Goal: Transaction & Acquisition: Purchase product/service

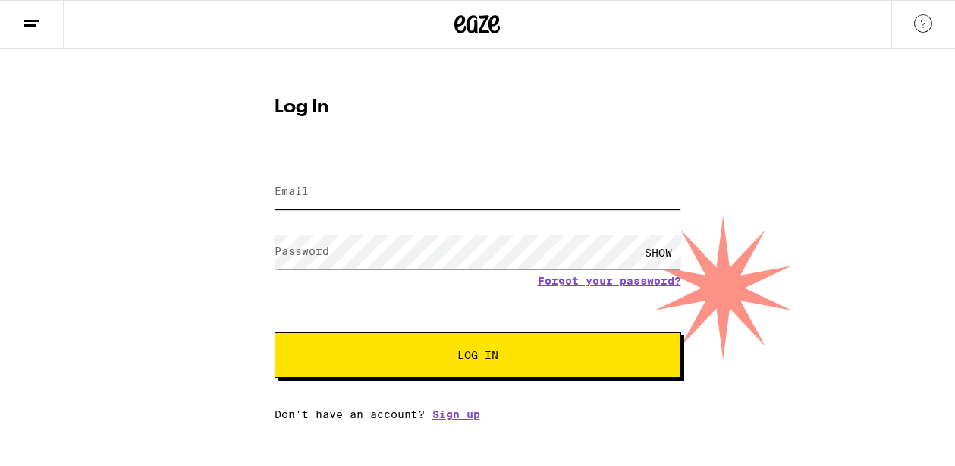
type input "eeichler2015@gmail.com"
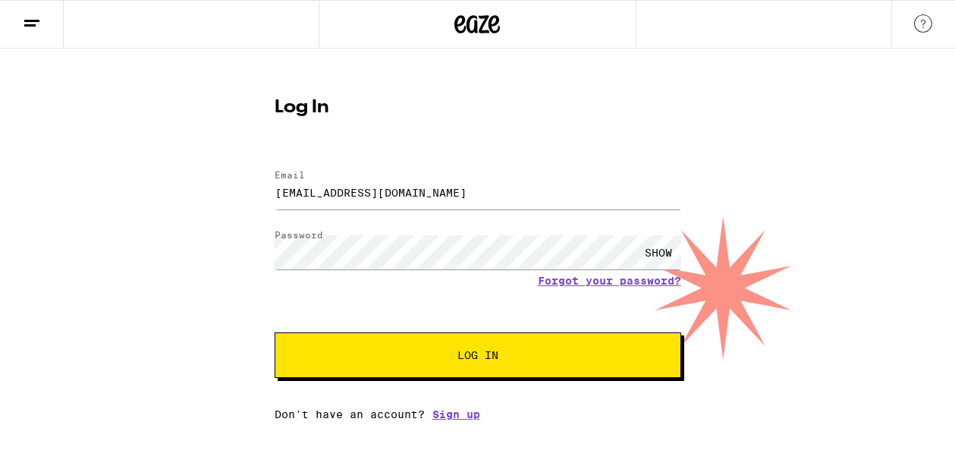
click at [480, 348] on button "Log In" at bounding box center [478, 355] width 407 height 46
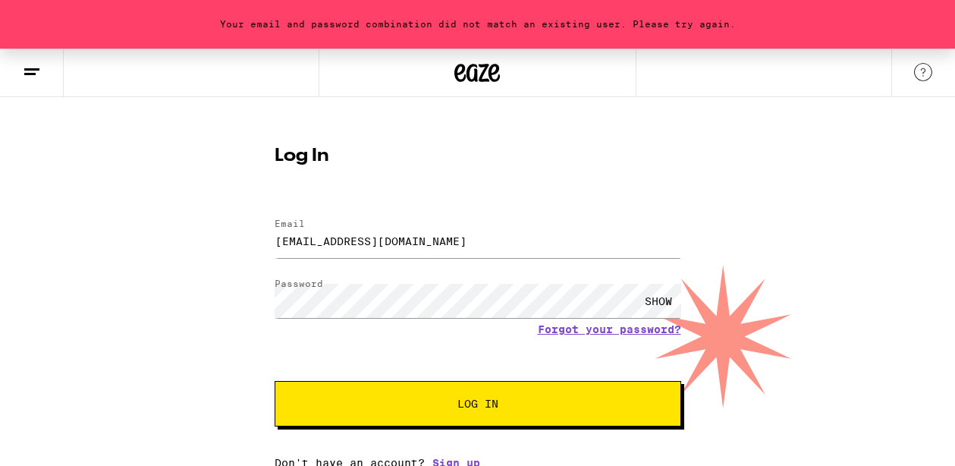
click at [476, 380] on form "Email Email eeichler2015@gmail.com Password Password SHOW Forgot your password?…" at bounding box center [478, 314] width 407 height 223
click at [468, 405] on span "Log In" at bounding box center [478, 403] width 41 height 11
click at [649, 297] on div "SHOW" at bounding box center [659, 301] width 46 height 34
click at [476, 409] on span "Log In" at bounding box center [478, 403] width 41 height 11
click at [553, 400] on span "Log In" at bounding box center [478, 403] width 284 height 11
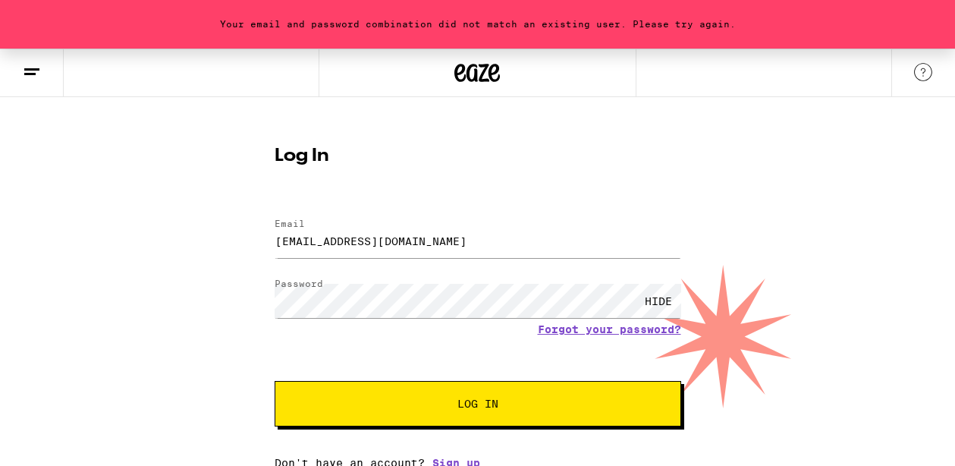
click at [569, 392] on button "Log In" at bounding box center [478, 404] width 407 height 46
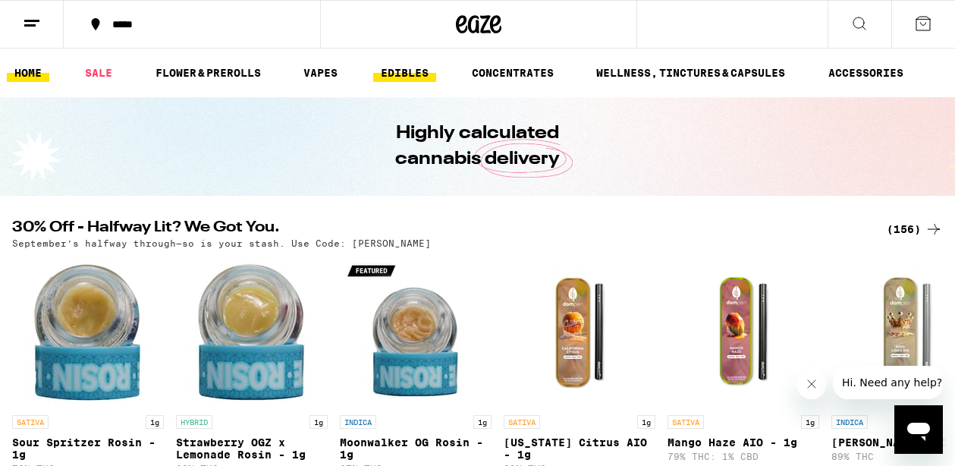
click at [405, 80] on link "EDIBLES" at bounding box center [404, 73] width 63 height 18
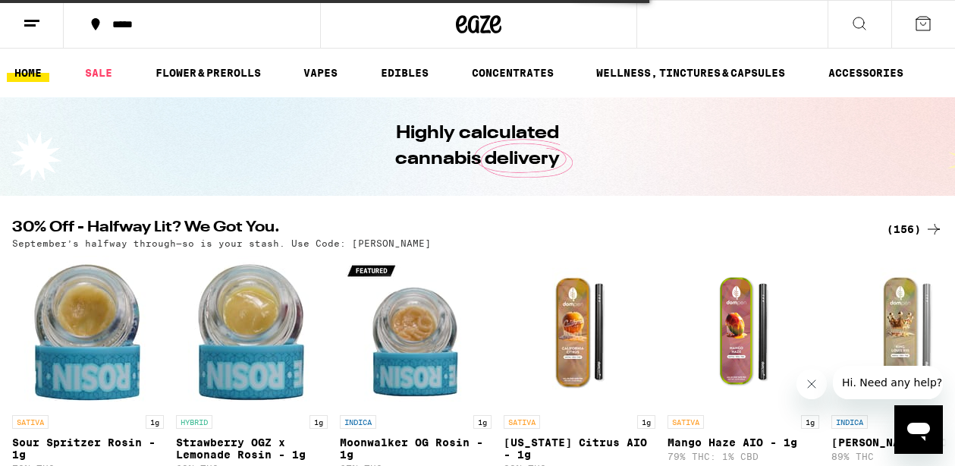
click at [118, 28] on div "*****" at bounding box center [201, 24] width 193 height 11
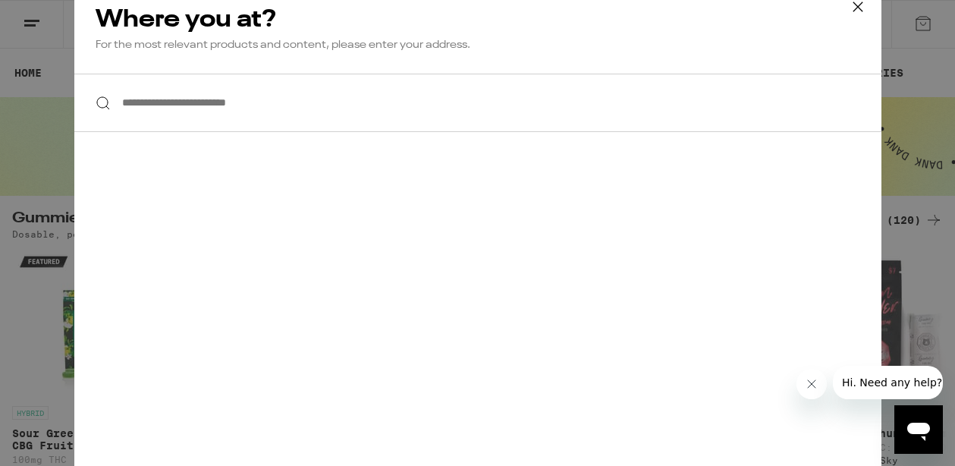
click at [244, 122] on input "**********" at bounding box center [477, 103] width 807 height 58
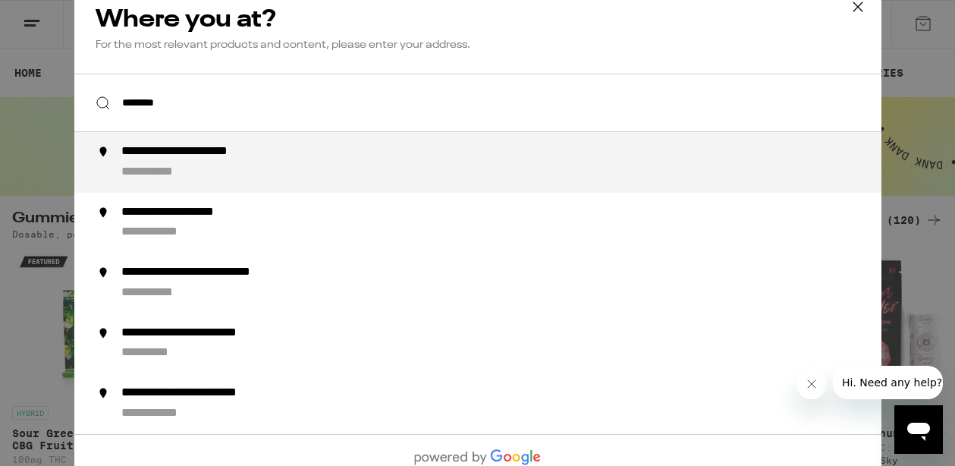
type input "**********"
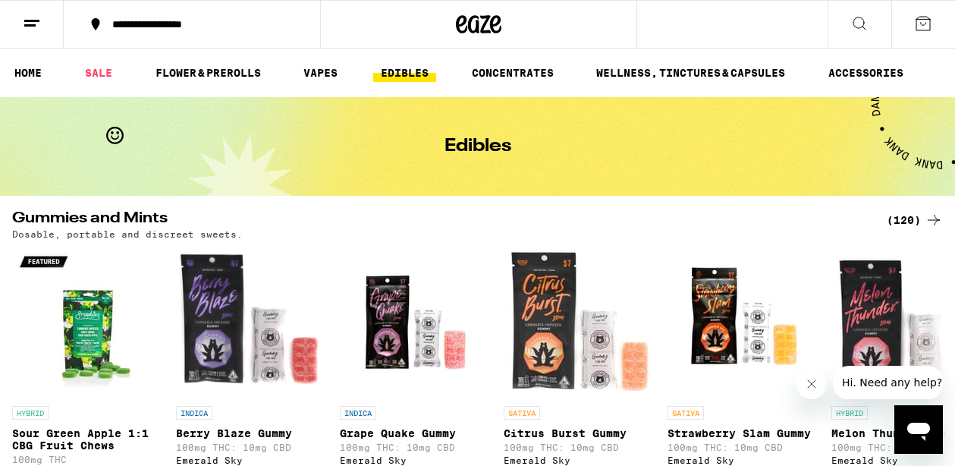
click at [865, 17] on icon at bounding box center [860, 23] width 18 height 18
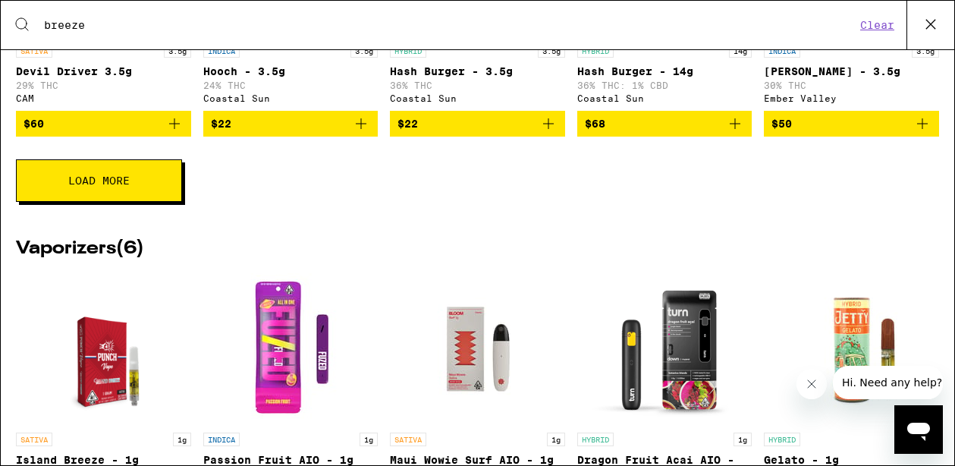
scroll to position [974, 0]
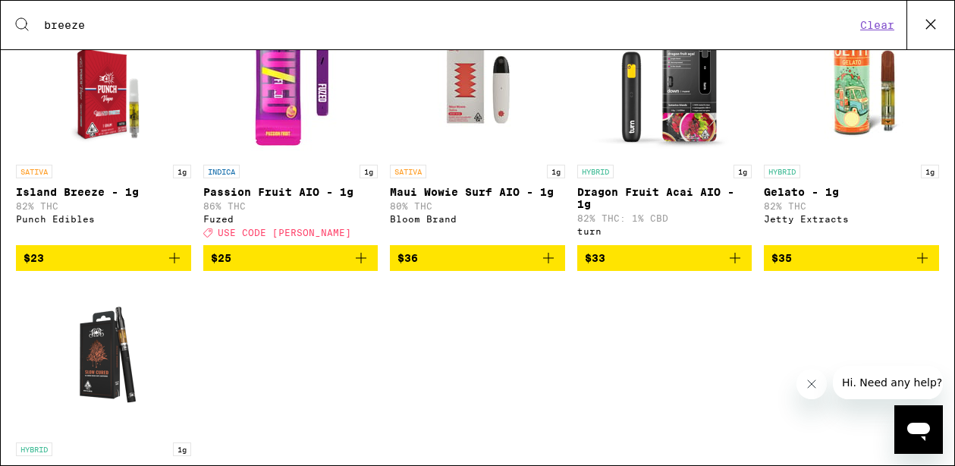
type input "breeze"
click at [923, 21] on icon at bounding box center [931, 24] width 23 height 23
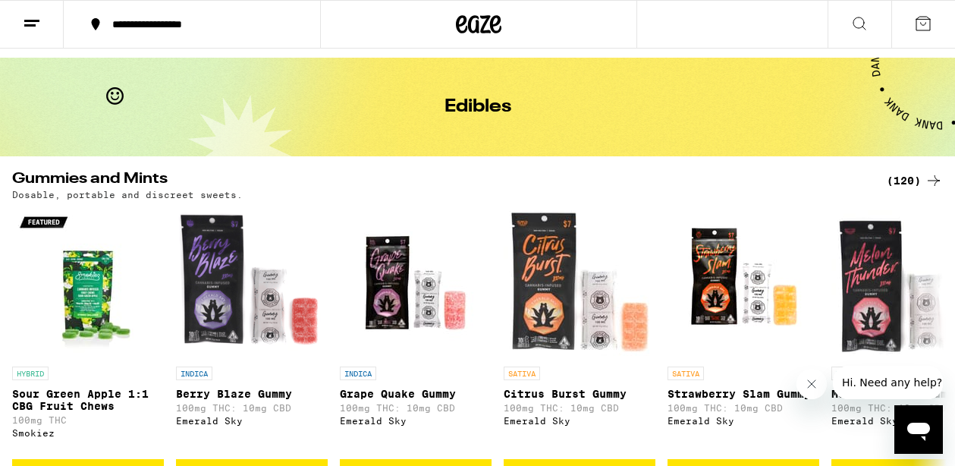
scroll to position [0, 0]
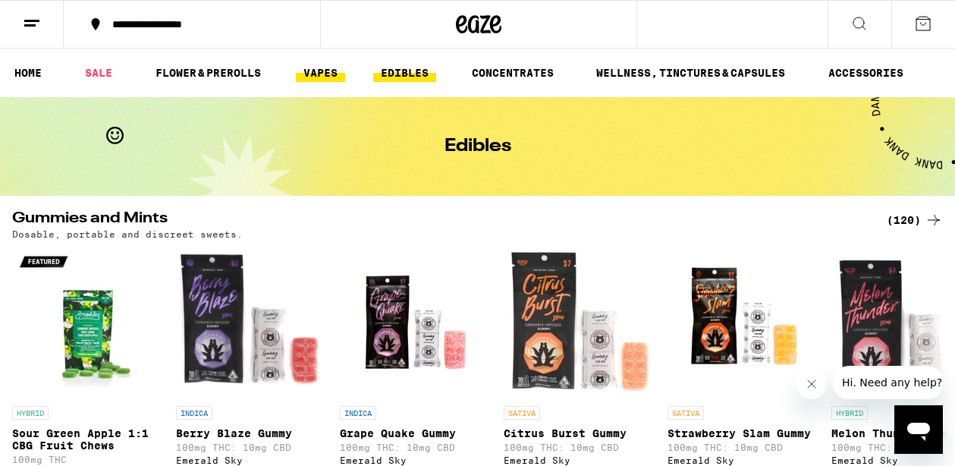
click at [307, 64] on link "VAPES" at bounding box center [320, 73] width 49 height 18
click at [321, 73] on link "VAPES" at bounding box center [320, 73] width 49 height 18
click at [320, 71] on link "VAPES" at bounding box center [320, 73] width 49 height 18
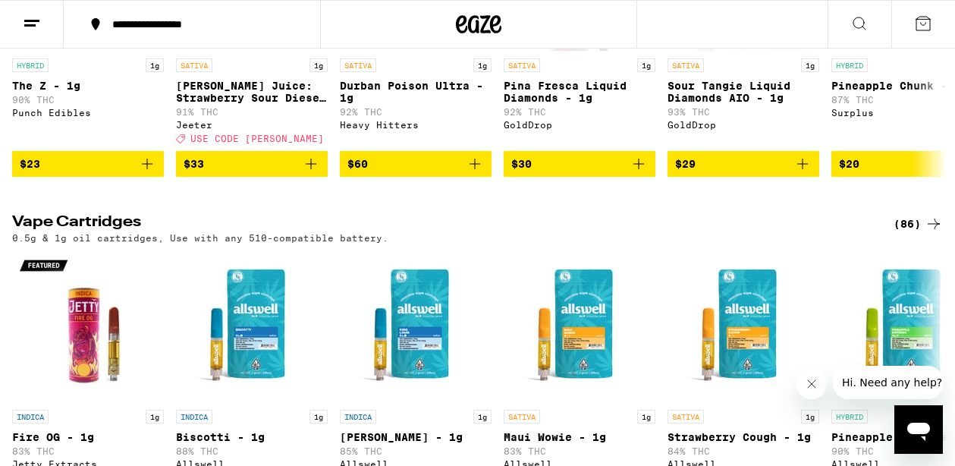
scroll to position [351, 0]
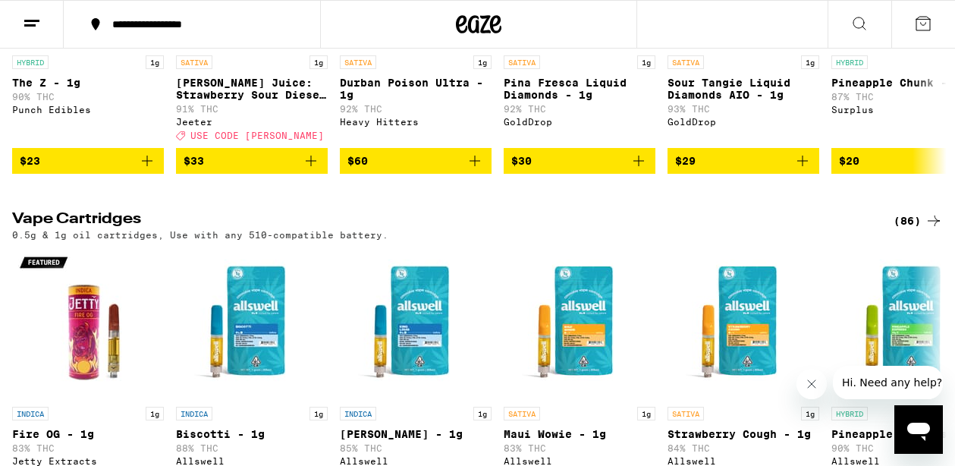
click at [906, 230] on div "(86)" at bounding box center [918, 221] width 49 height 18
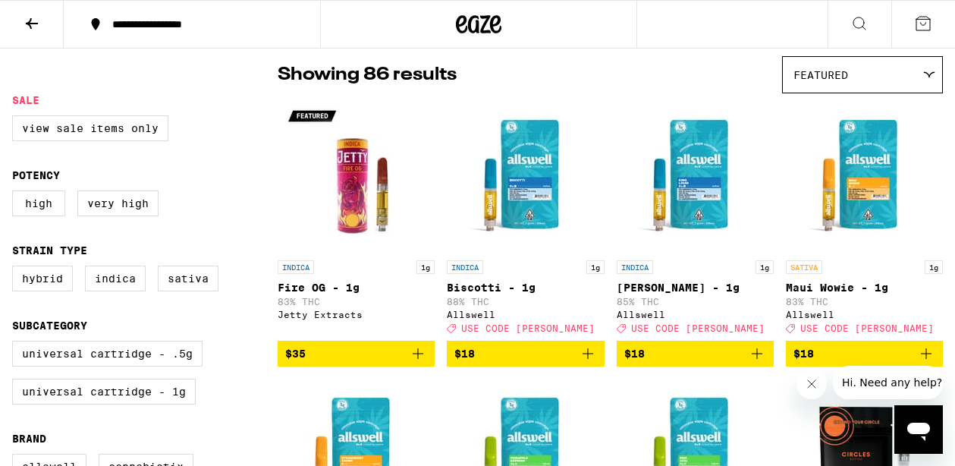
scroll to position [119, 0]
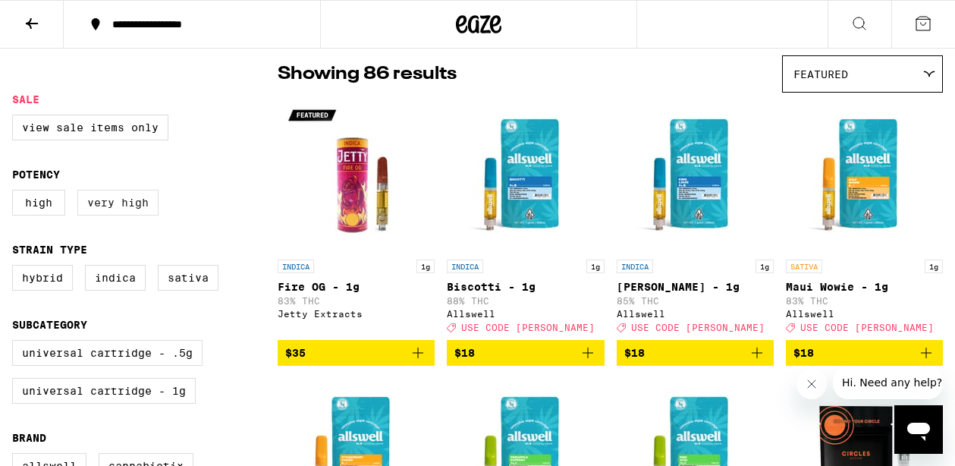
click at [110, 206] on label "Very High" at bounding box center [117, 203] width 81 height 26
click at [16, 193] on input "Very High" at bounding box center [15, 192] width 1 height 1
checkbox input "true"
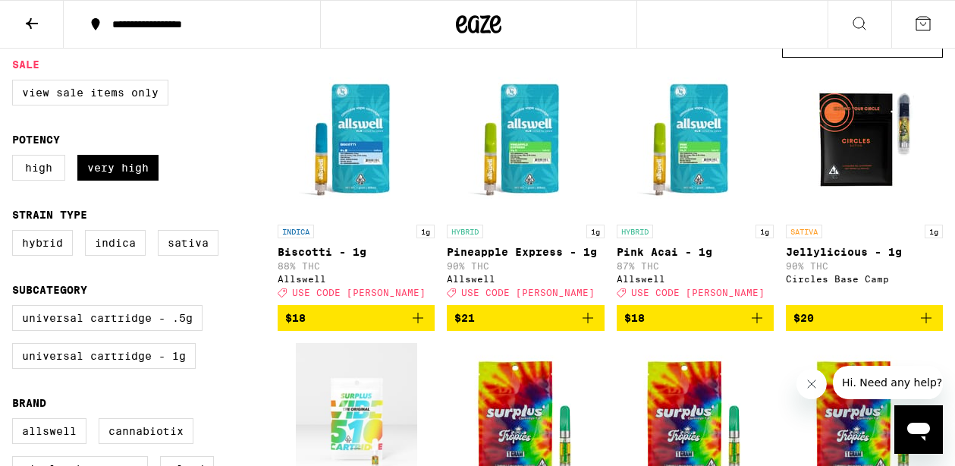
scroll to position [153, 0]
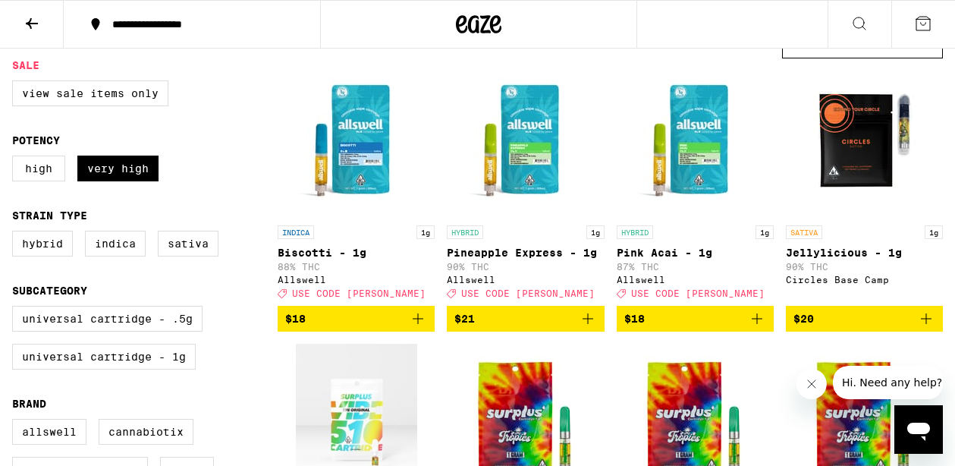
click at [584, 326] on icon "Add to bag" at bounding box center [588, 319] width 18 height 18
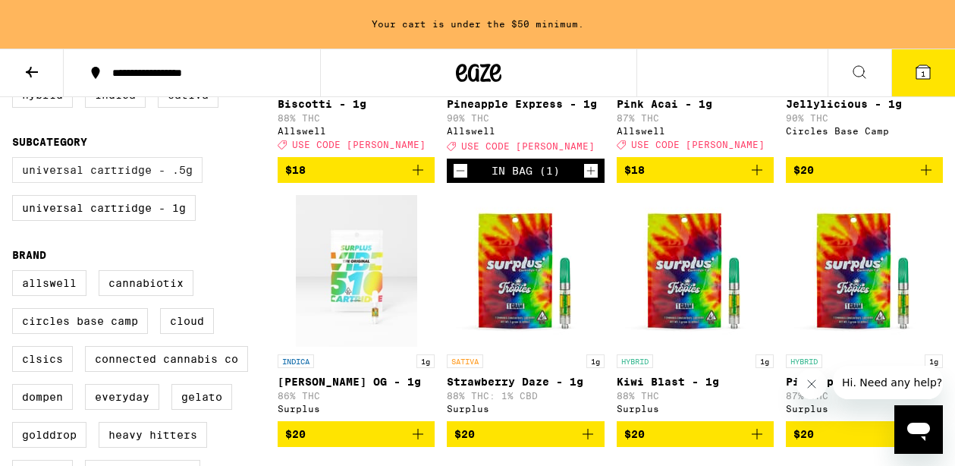
scroll to position [351, 0]
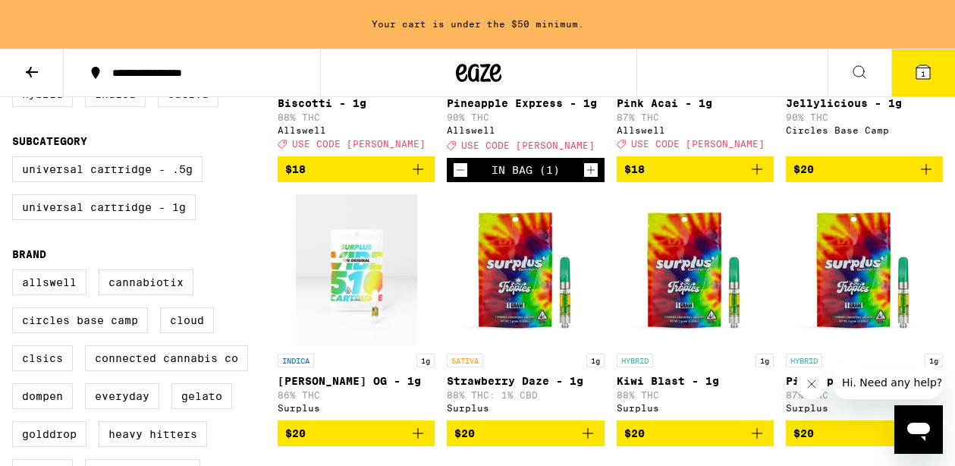
click at [202, 105] on label "Sativa" at bounding box center [188, 94] width 61 height 26
click at [16, 84] on input "Sativa" at bounding box center [15, 83] width 1 height 1
checkbox input "true"
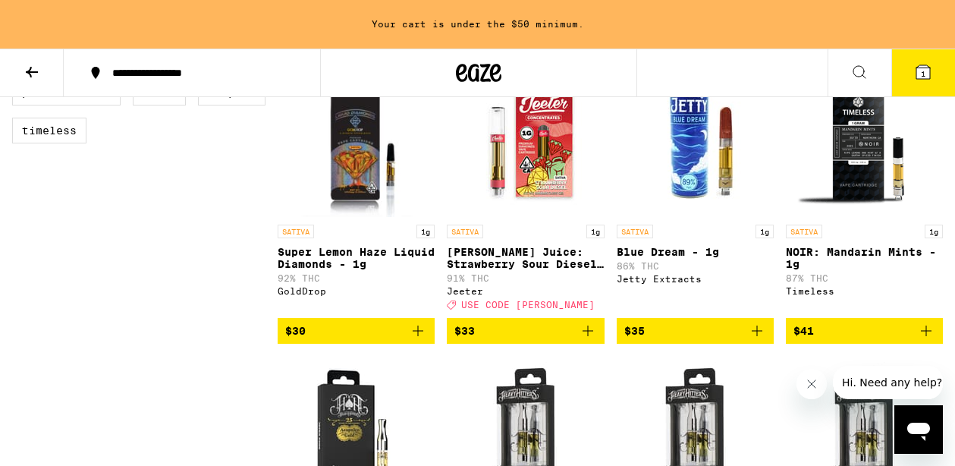
scroll to position [768, 0]
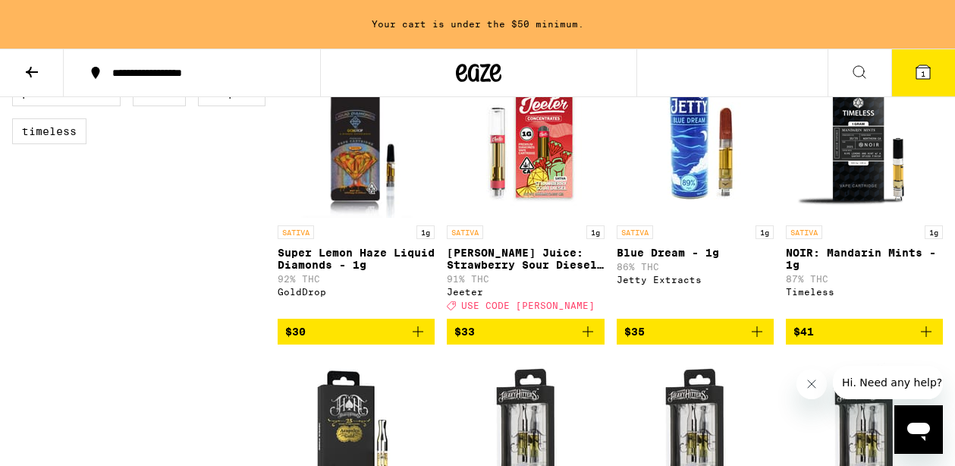
click at [589, 341] on icon "Add to bag" at bounding box center [588, 331] width 18 height 18
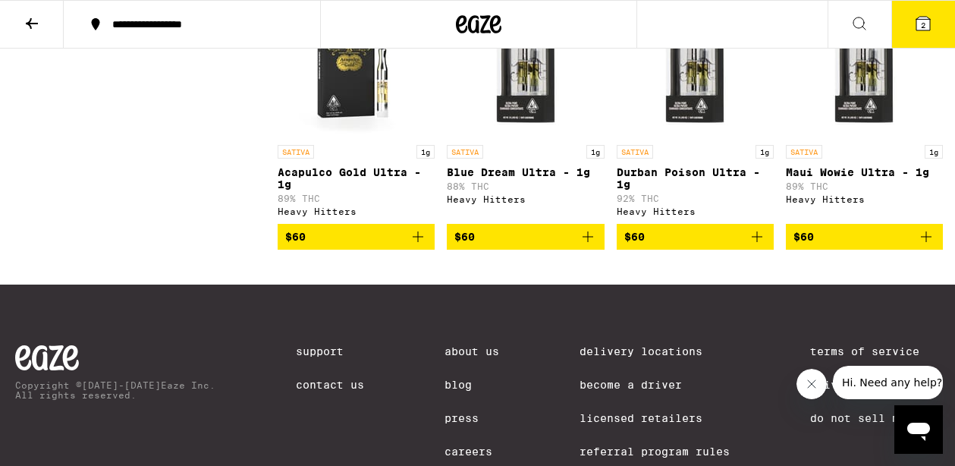
scroll to position [1087, 0]
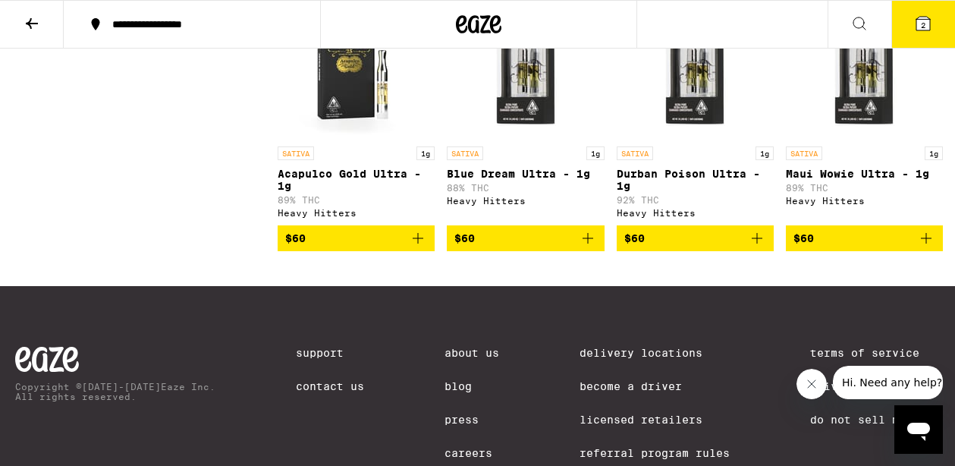
click at [923, 17] on icon at bounding box center [924, 24] width 14 height 14
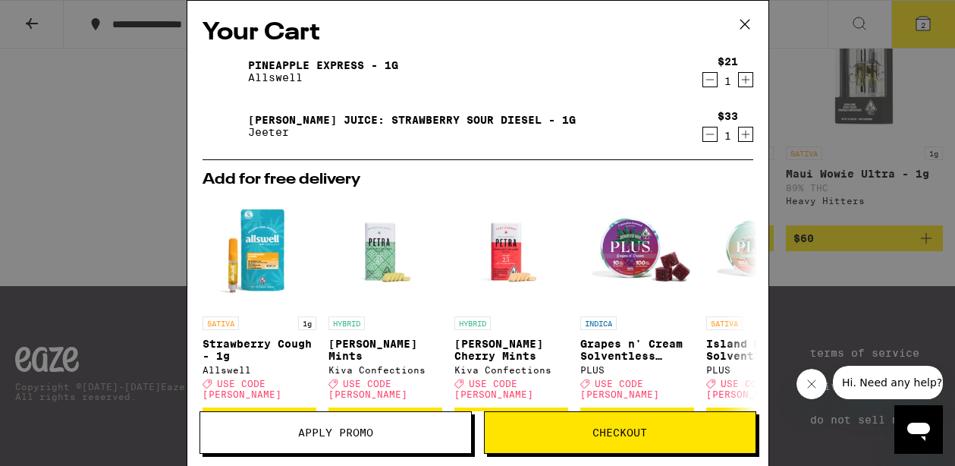
click at [833, 118] on div "Your Cart Pineapple Express - 1g Allswell $21 1 Jeeter Juice: Strawberry Sour D…" at bounding box center [477, 233] width 955 height 466
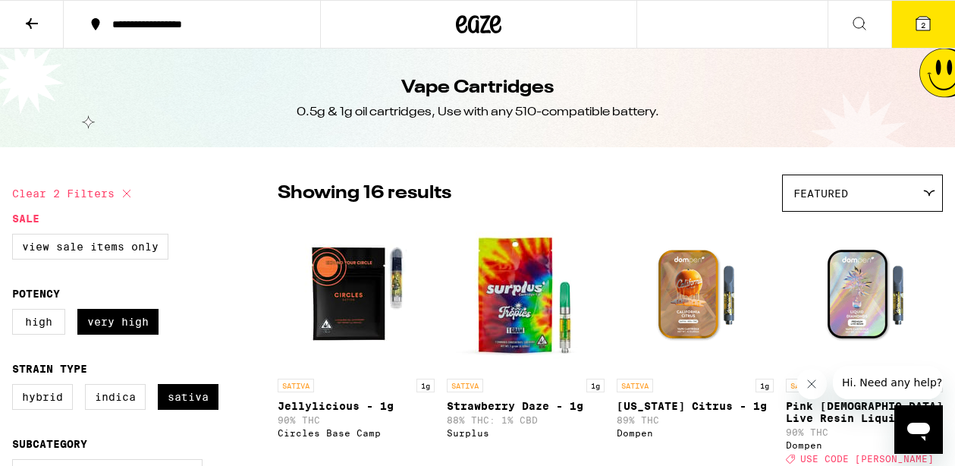
click at [129, 195] on icon at bounding box center [127, 194] width 8 height 8
checkbox input "false"
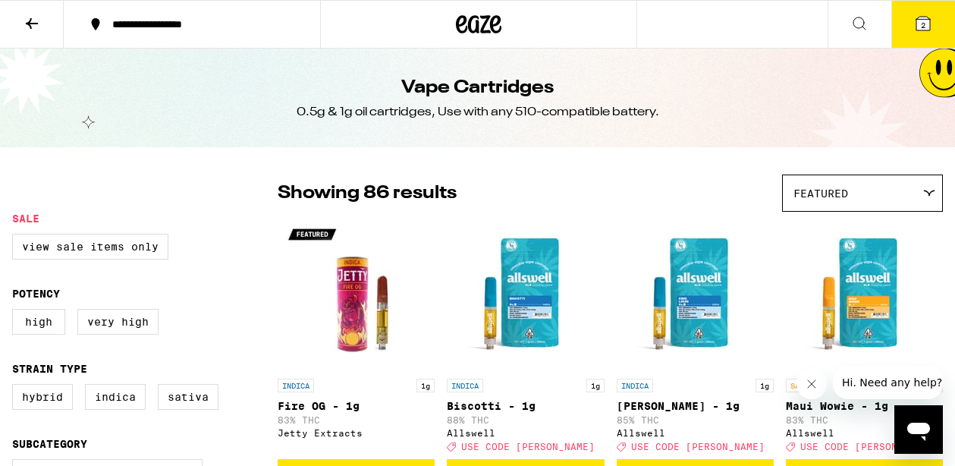
click at [490, 22] on icon at bounding box center [495, 24] width 11 height 18
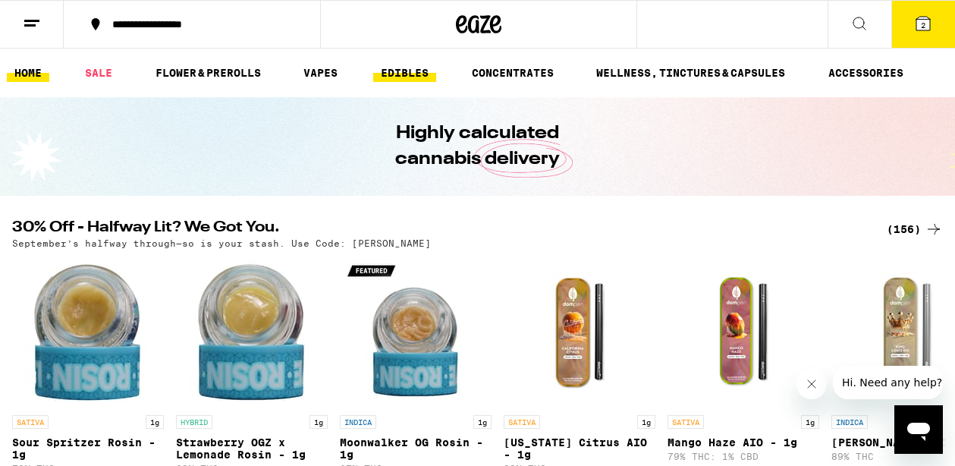
click at [406, 71] on link "EDIBLES" at bounding box center [404, 73] width 63 height 18
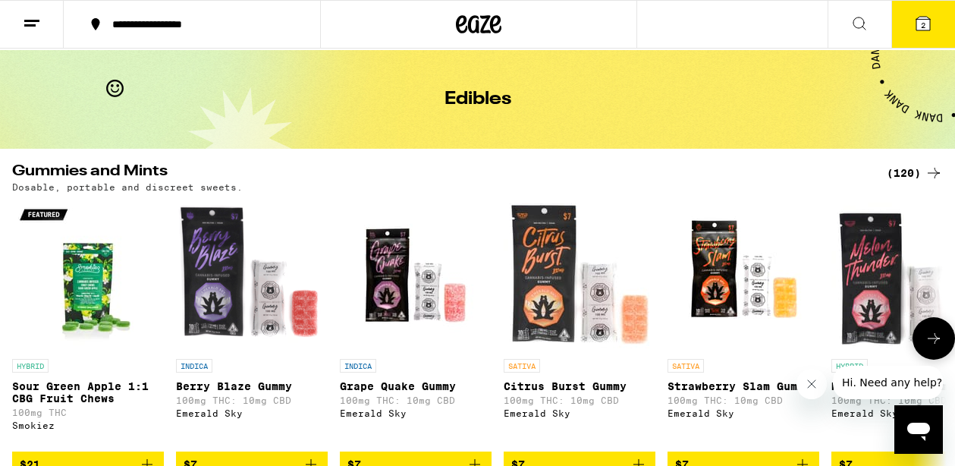
scroll to position [42, 0]
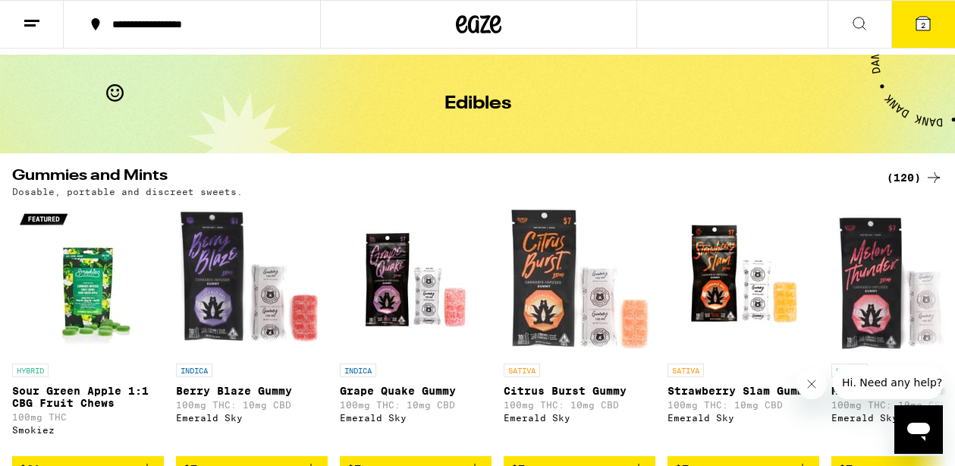
click at [916, 177] on div "(120)" at bounding box center [915, 177] width 56 height 18
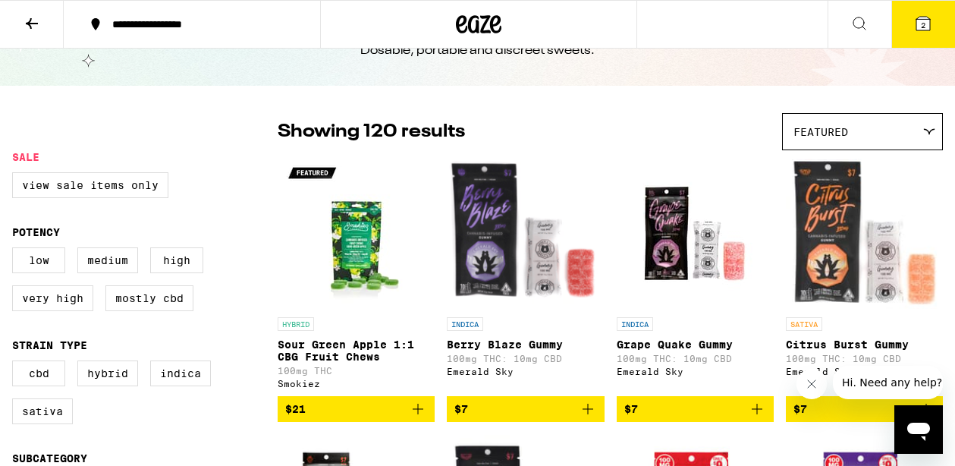
scroll to position [92, 0]
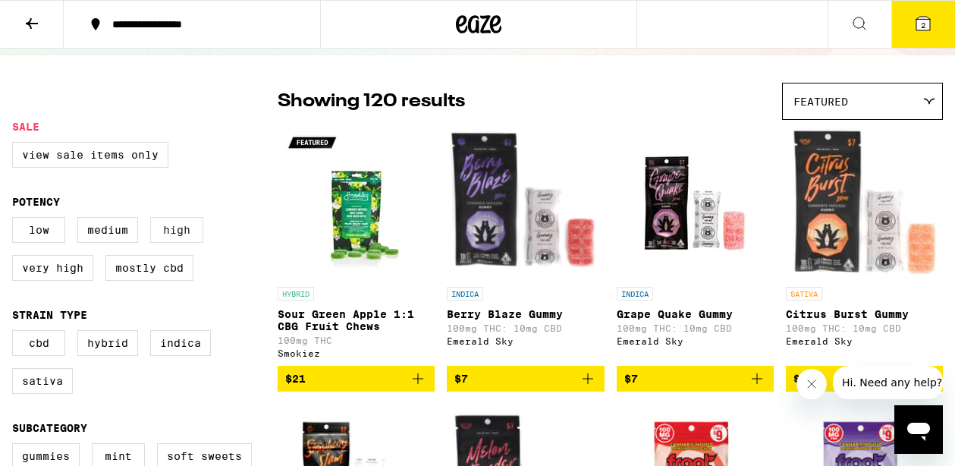
click at [179, 234] on label "High" at bounding box center [176, 230] width 53 height 26
click at [16, 220] on input "High" at bounding box center [15, 219] width 1 height 1
checkbox input "true"
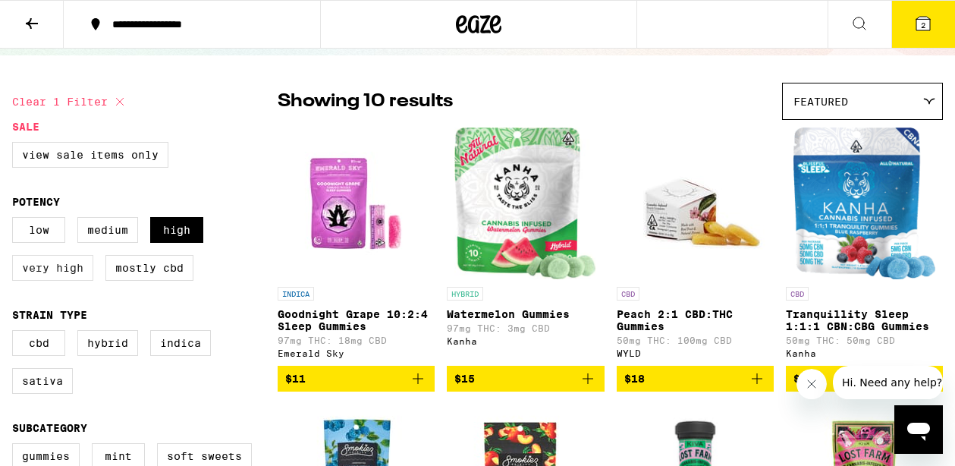
click at [55, 281] on label "Very High" at bounding box center [52, 268] width 81 height 26
click at [16, 220] on input "Very High" at bounding box center [15, 219] width 1 height 1
checkbox input "true"
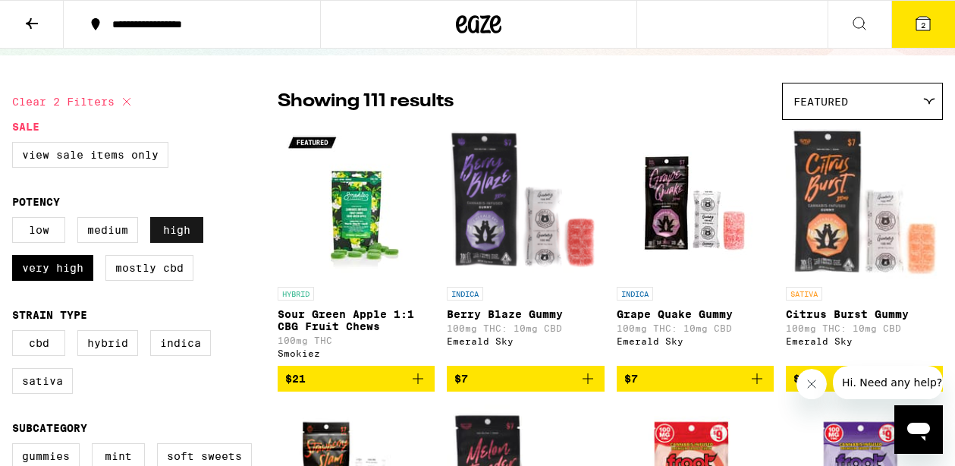
click at [190, 225] on label "High" at bounding box center [176, 230] width 53 height 26
click at [16, 220] on input "High" at bounding box center [15, 219] width 1 height 1
checkbox input "false"
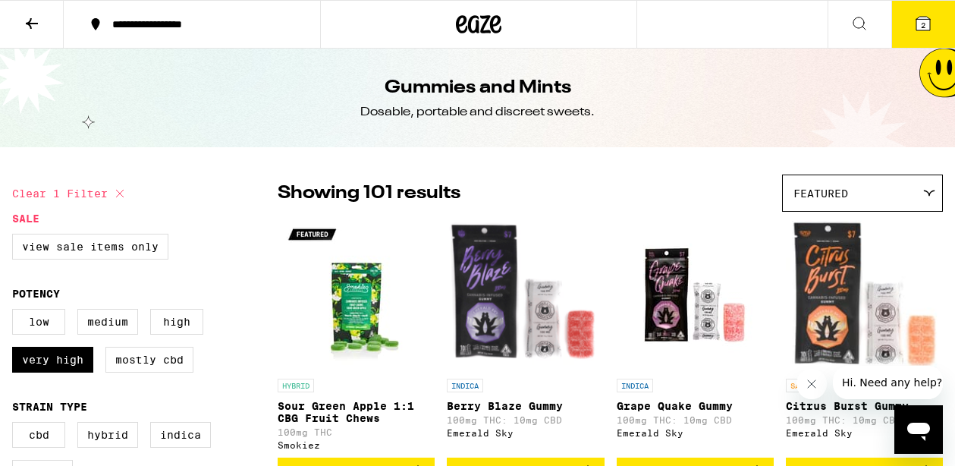
click at [34, 14] on icon at bounding box center [32, 23] width 18 height 18
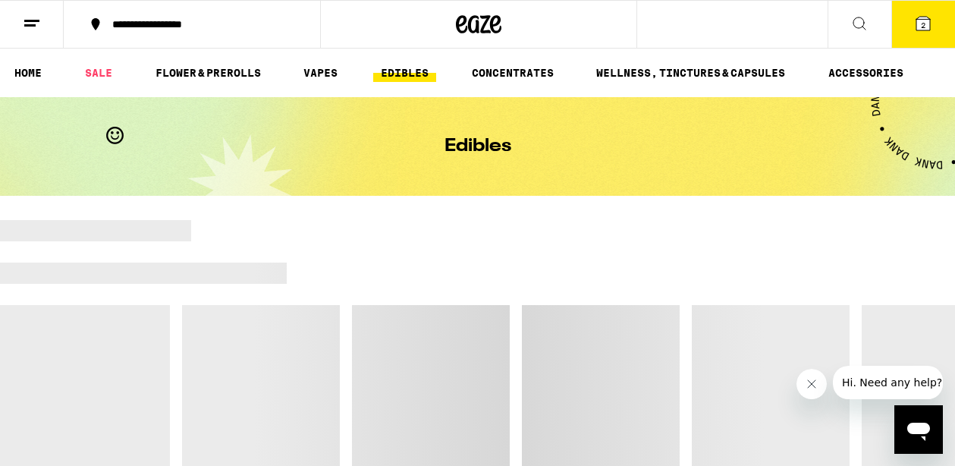
click at [917, 23] on icon at bounding box center [924, 24] width 14 height 14
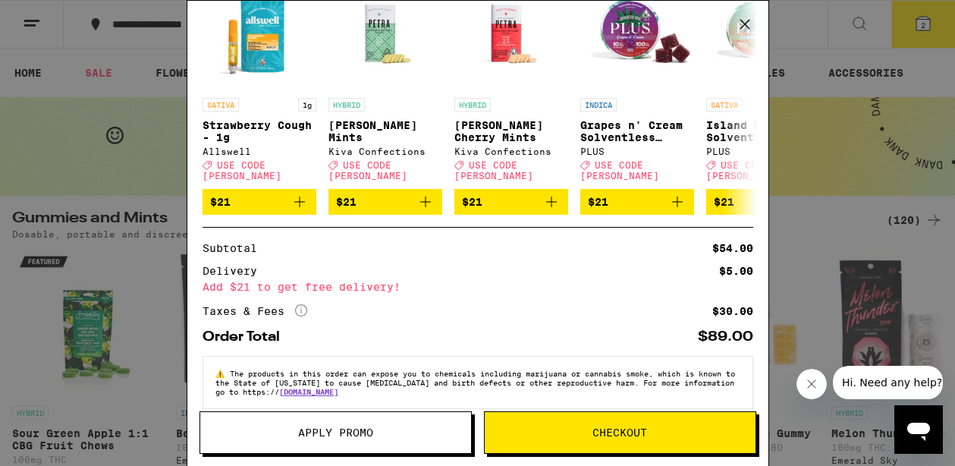
scroll to position [234, 0]
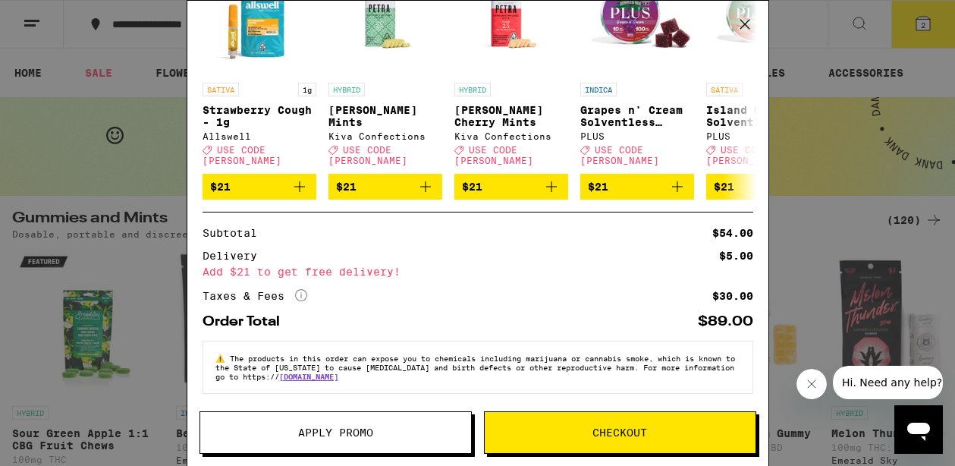
click at [398, 436] on span "Apply Promo" at bounding box center [335, 432] width 271 height 11
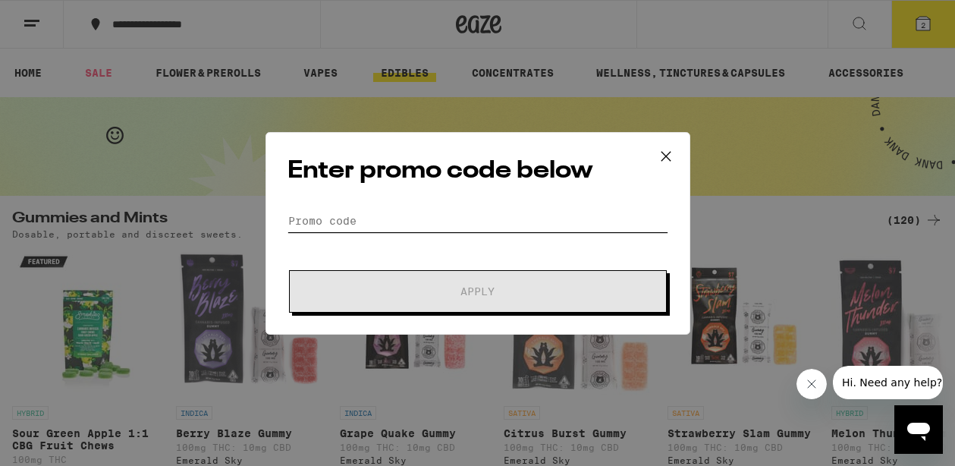
click at [389, 213] on input "Promo Code" at bounding box center [478, 220] width 381 height 23
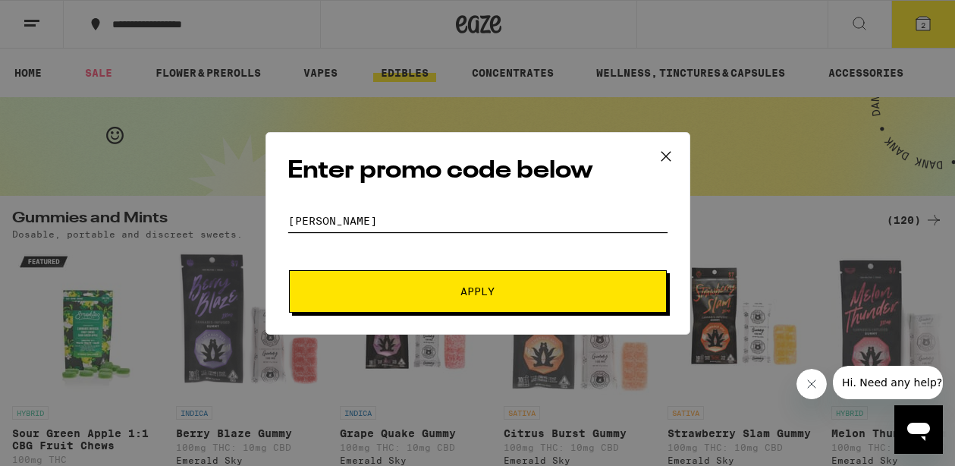
type input "litty"
click at [439, 307] on button "Apply" at bounding box center [478, 291] width 378 height 42
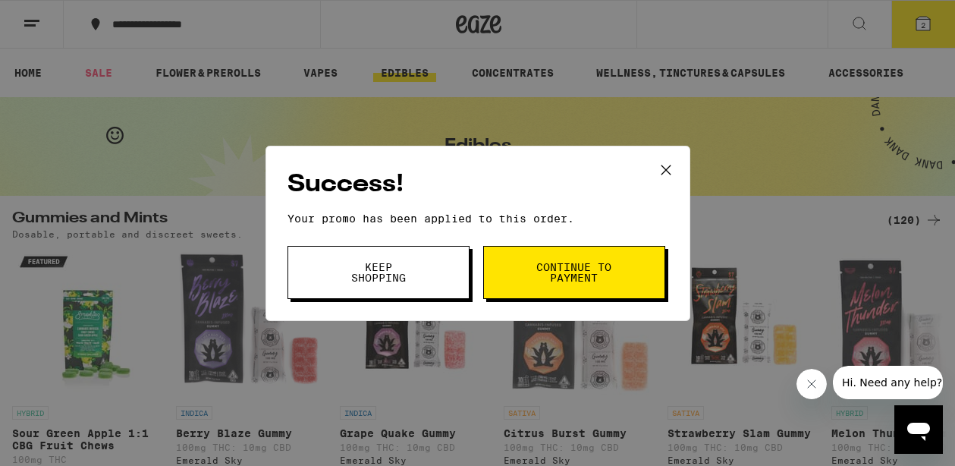
click at [585, 277] on span "Continue to payment" at bounding box center [574, 272] width 77 height 21
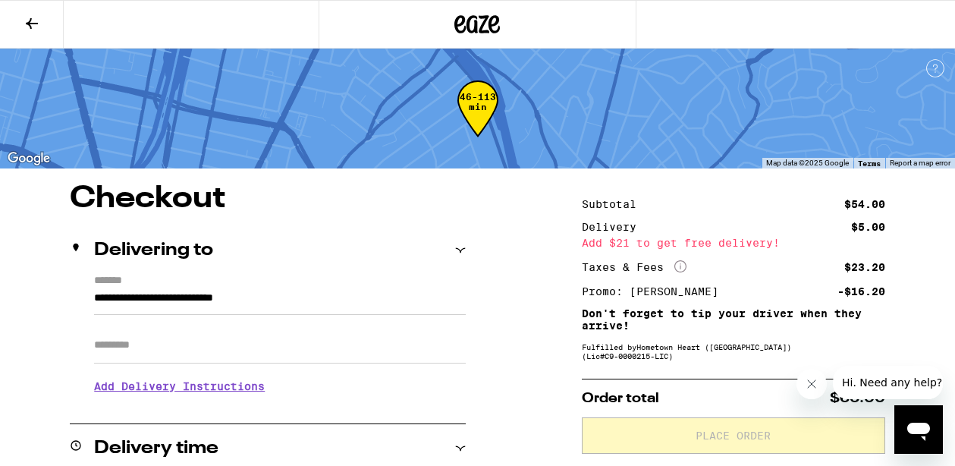
click at [680, 265] on icon "More Info" at bounding box center [681, 266] width 12 height 12
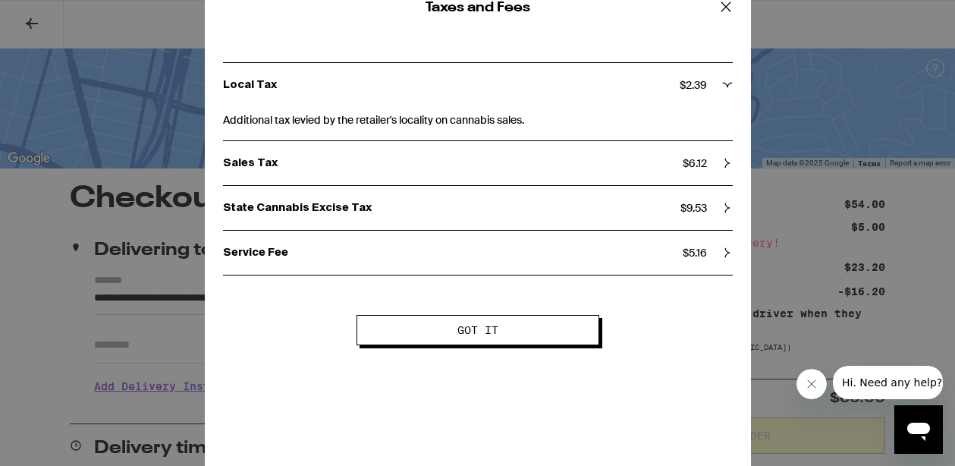
click at [735, 11] on icon at bounding box center [726, 6] width 23 height 23
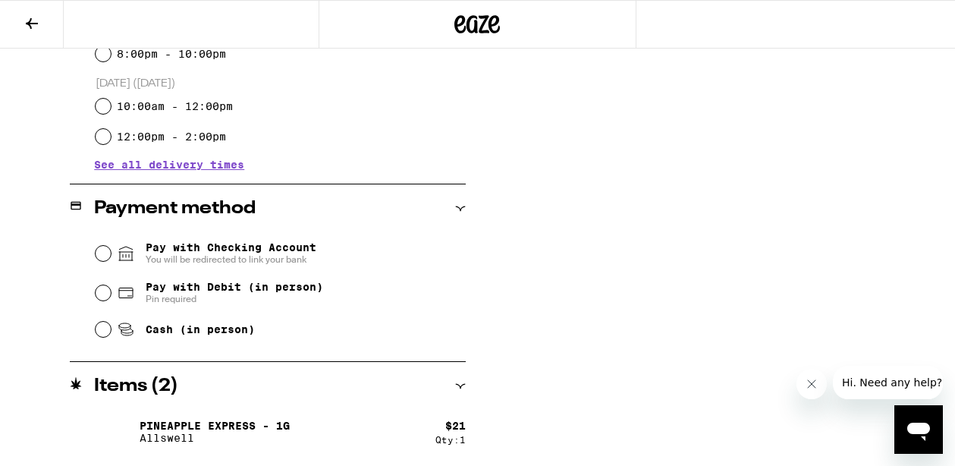
scroll to position [518, 0]
click at [103, 295] on input "Pay with Debit (in person) Pin required" at bounding box center [103, 293] width 15 height 15
radio input "true"
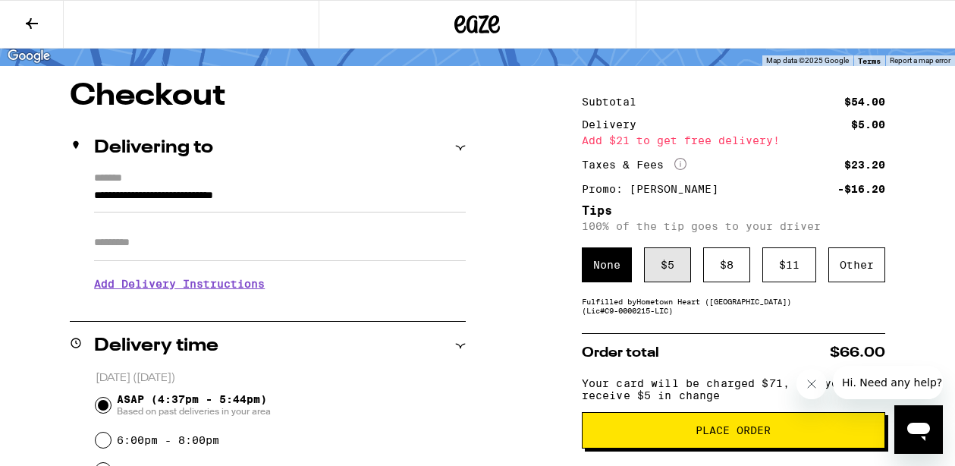
scroll to position [104, 0]
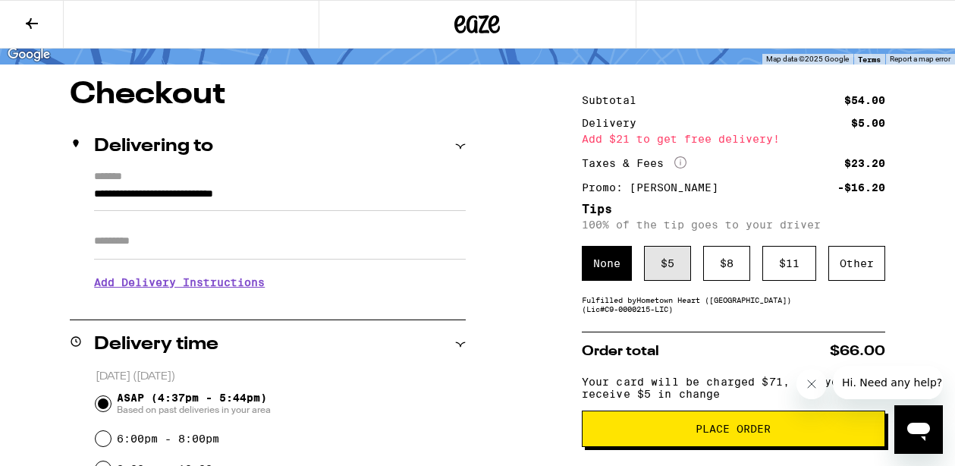
click at [672, 262] on div "$ 5" at bounding box center [667, 263] width 47 height 35
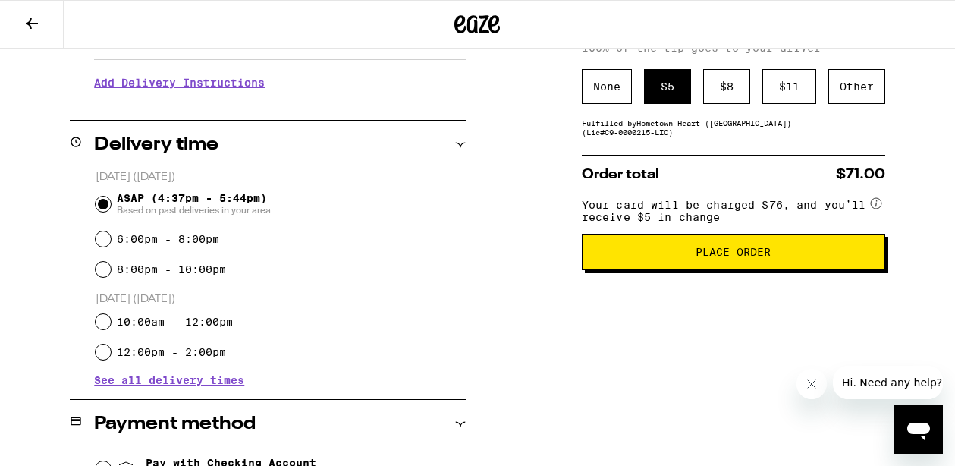
scroll to position [303, 0]
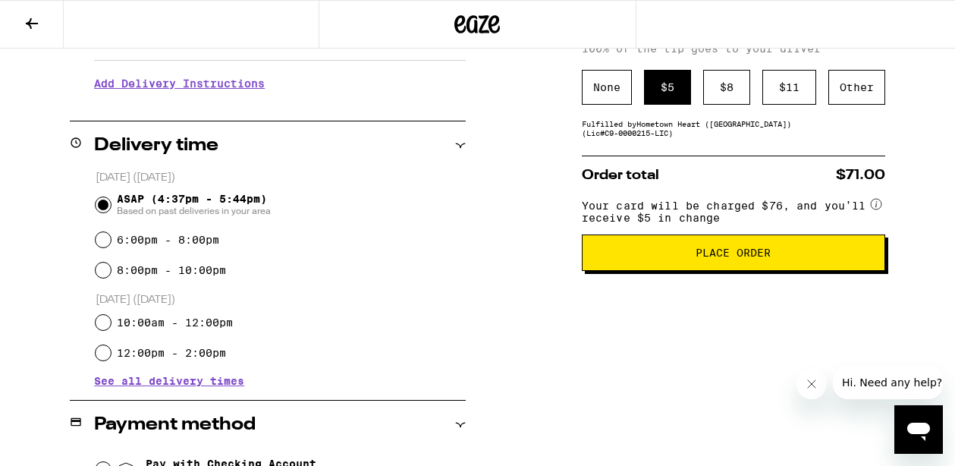
click at [722, 258] on span "Place Order" at bounding box center [733, 252] width 75 height 11
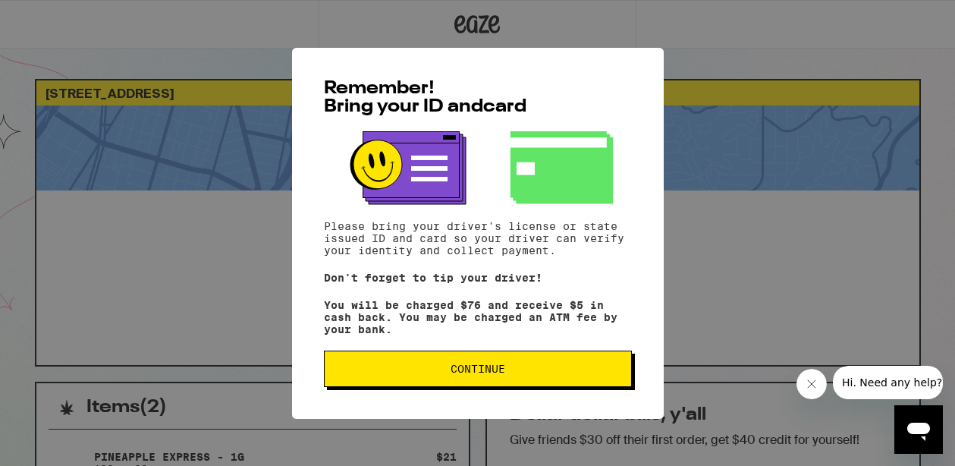
click at [478, 373] on span "Continue" at bounding box center [478, 368] width 55 height 11
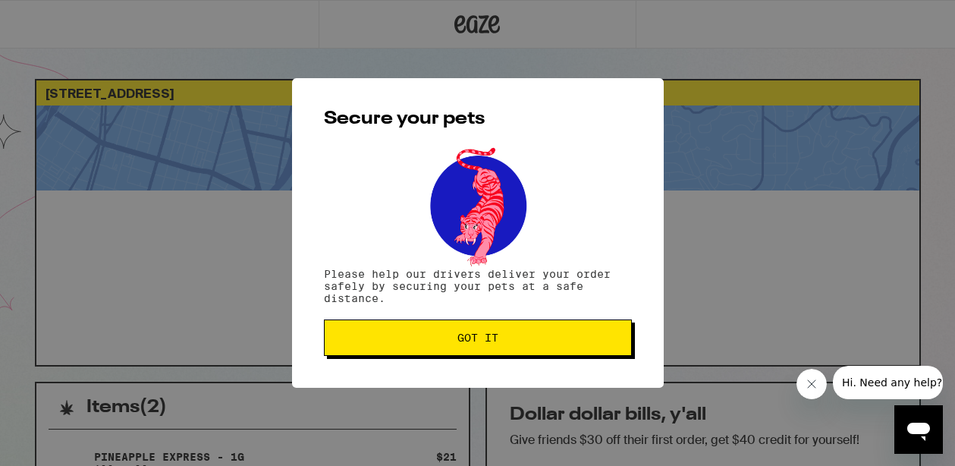
click at [540, 343] on span "Got it" at bounding box center [478, 337] width 282 height 11
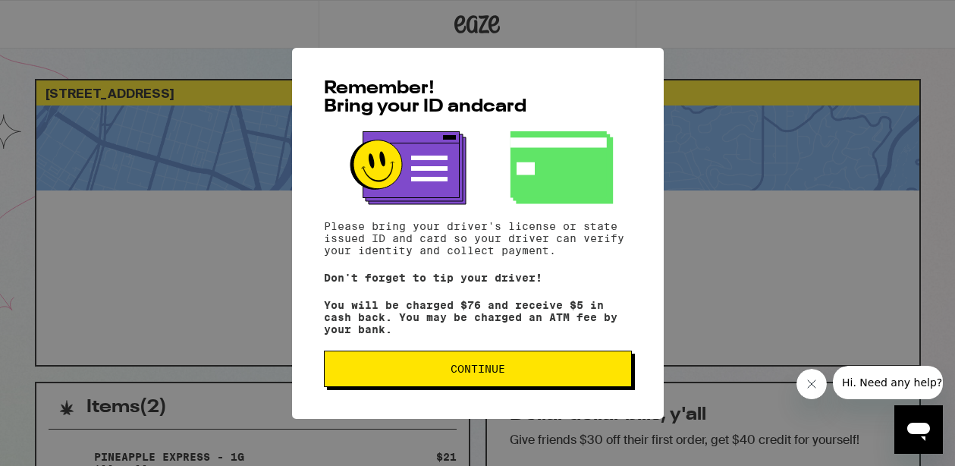
click at [508, 367] on button "Continue" at bounding box center [478, 369] width 308 height 36
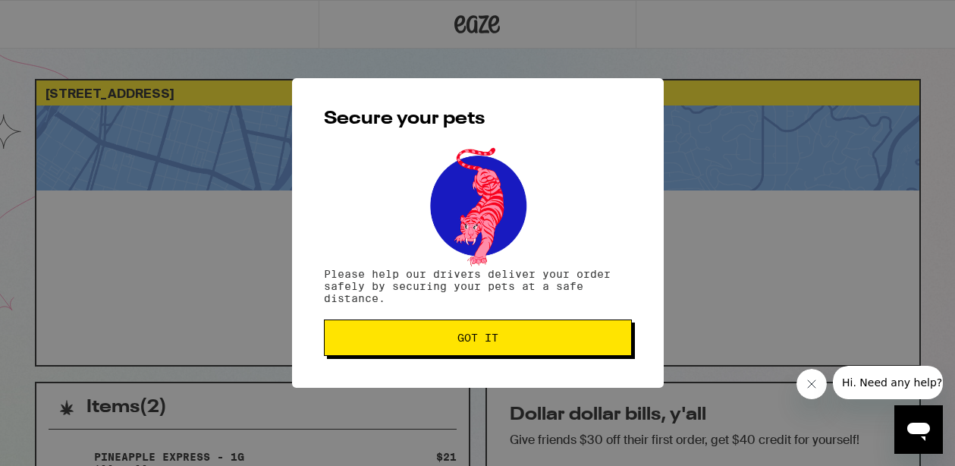
click at [531, 330] on button "Got it" at bounding box center [478, 337] width 308 height 36
